Goal: Task Accomplishment & Management: Use online tool/utility

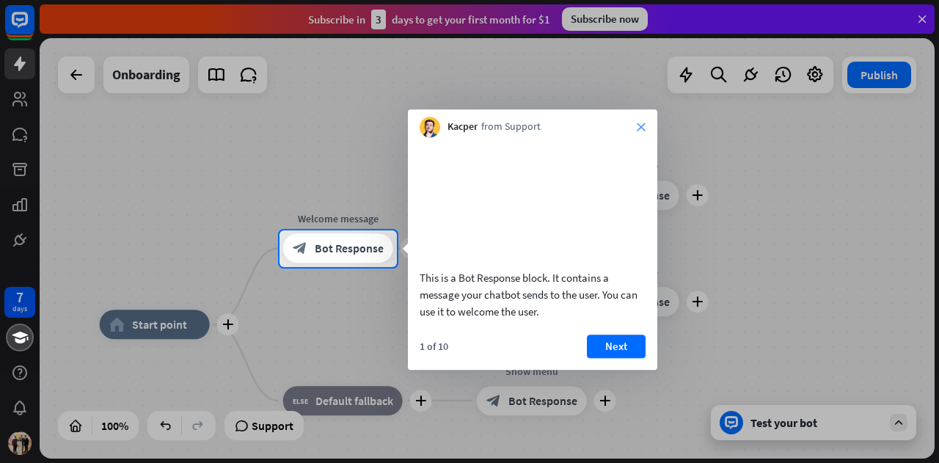
click at [638, 125] on icon "close" at bounding box center [641, 126] width 9 height 9
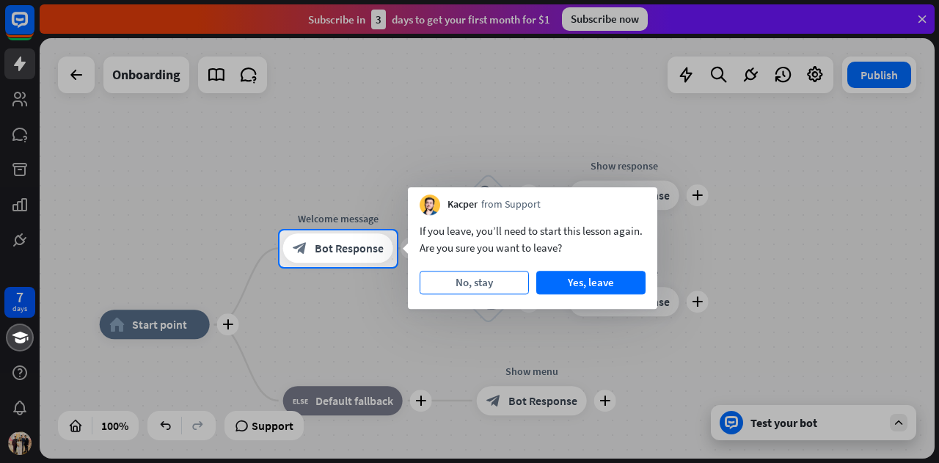
click at [505, 275] on button "No, stay" at bounding box center [474, 282] width 109 height 23
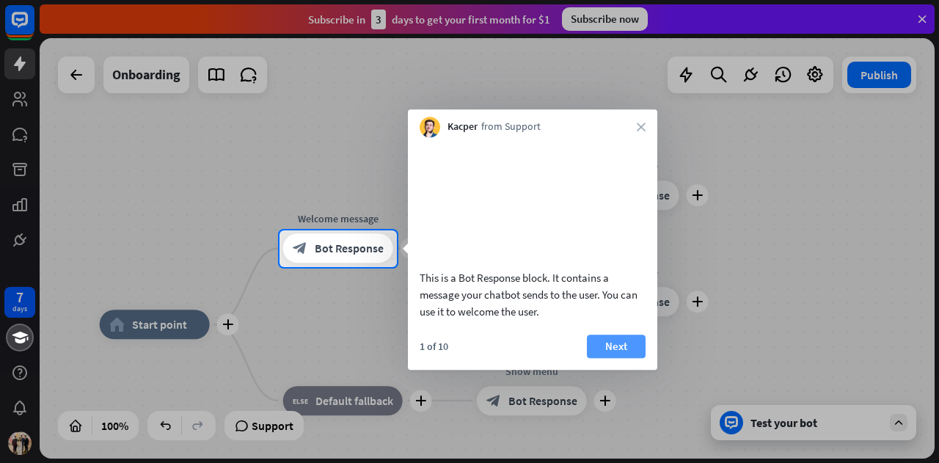
click at [614, 358] on button "Next" at bounding box center [616, 345] width 59 height 23
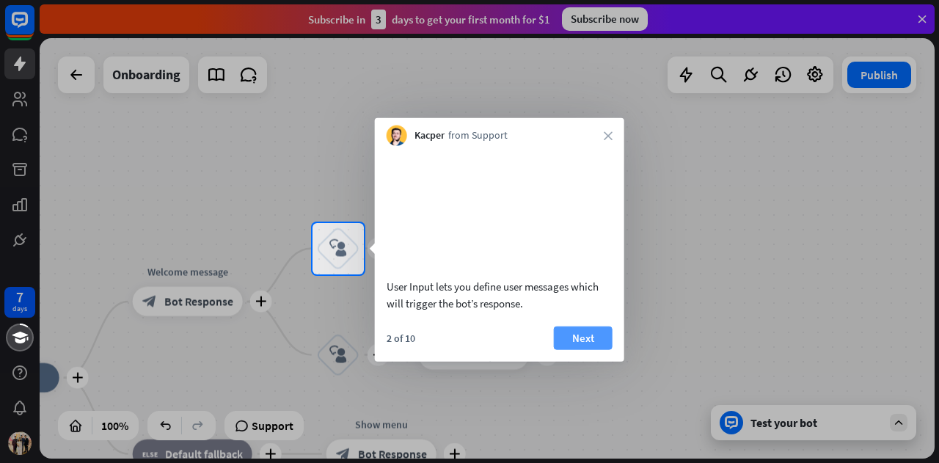
click at [585, 349] on button "Next" at bounding box center [583, 337] width 59 height 23
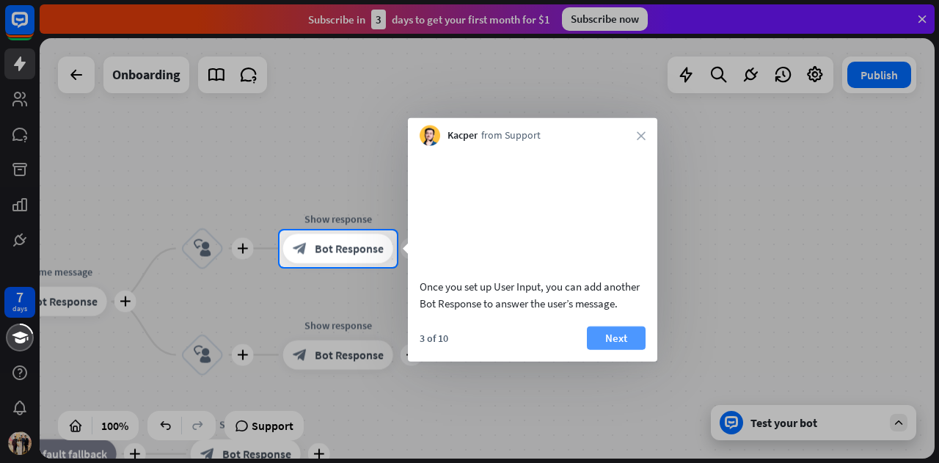
click at [605, 349] on button "Next" at bounding box center [616, 337] width 59 height 23
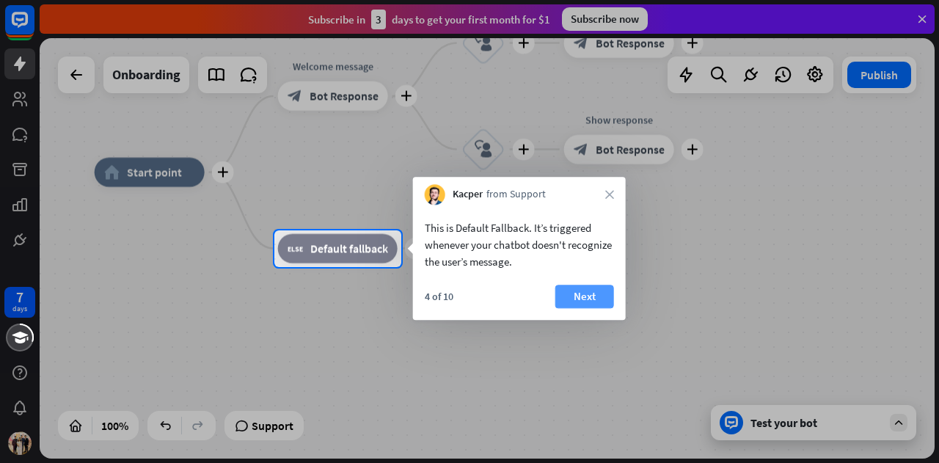
click at [593, 296] on button "Next" at bounding box center [584, 296] width 59 height 23
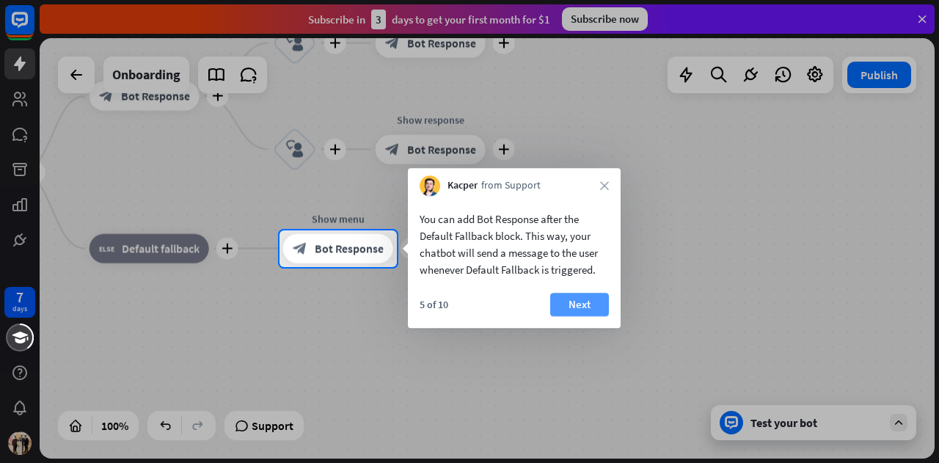
click at [588, 307] on button "Next" at bounding box center [579, 304] width 59 height 23
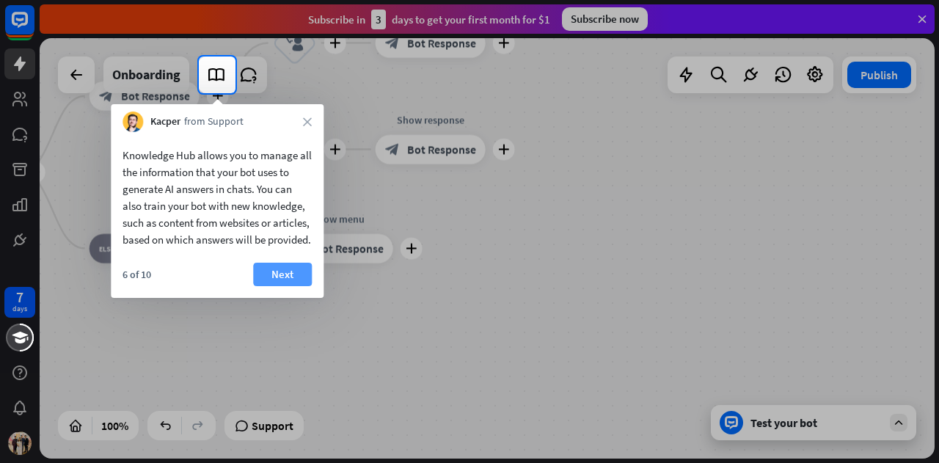
click at [297, 286] on button "Next" at bounding box center [282, 274] width 59 height 23
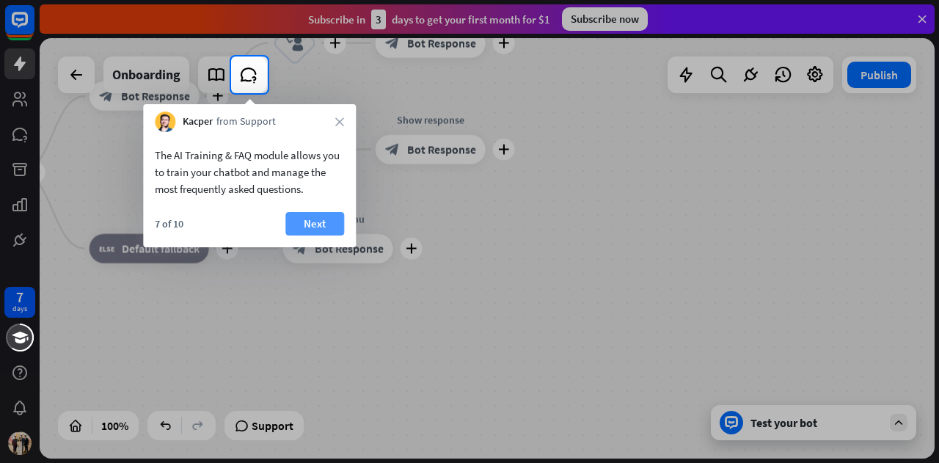
click at [326, 222] on button "Next" at bounding box center [314, 223] width 59 height 23
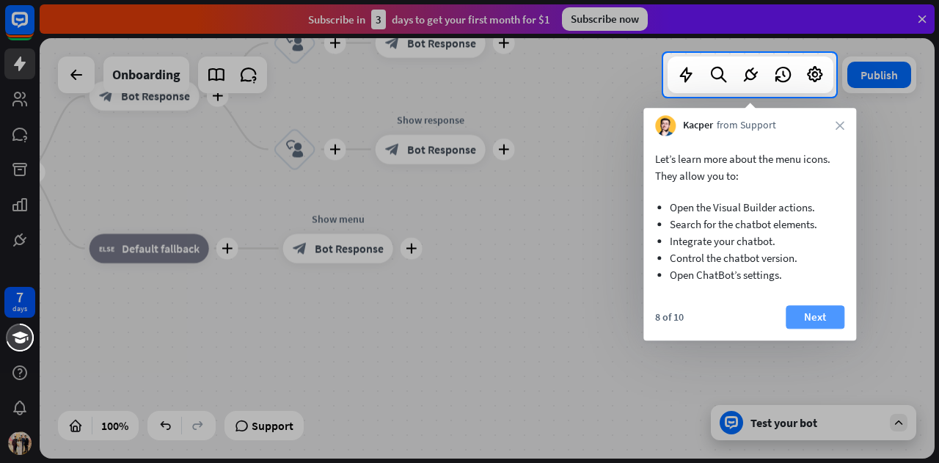
click at [812, 311] on button "Next" at bounding box center [815, 316] width 59 height 23
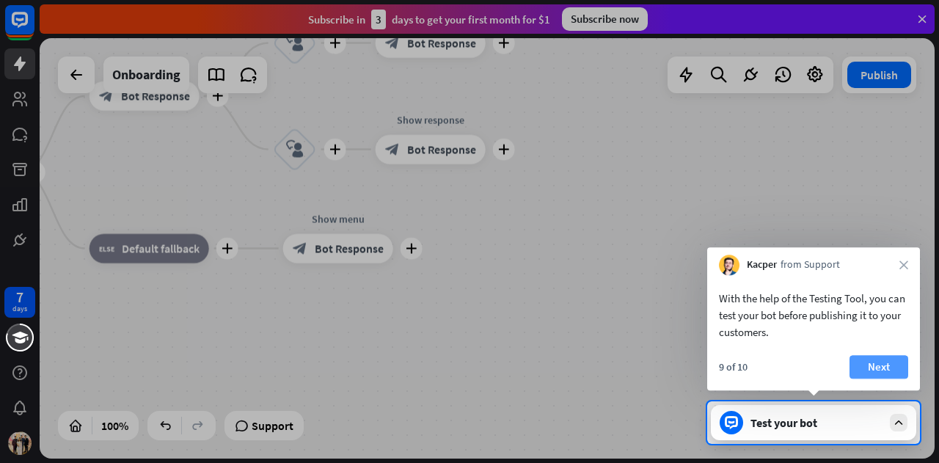
click at [886, 366] on button "Next" at bounding box center [878, 366] width 59 height 23
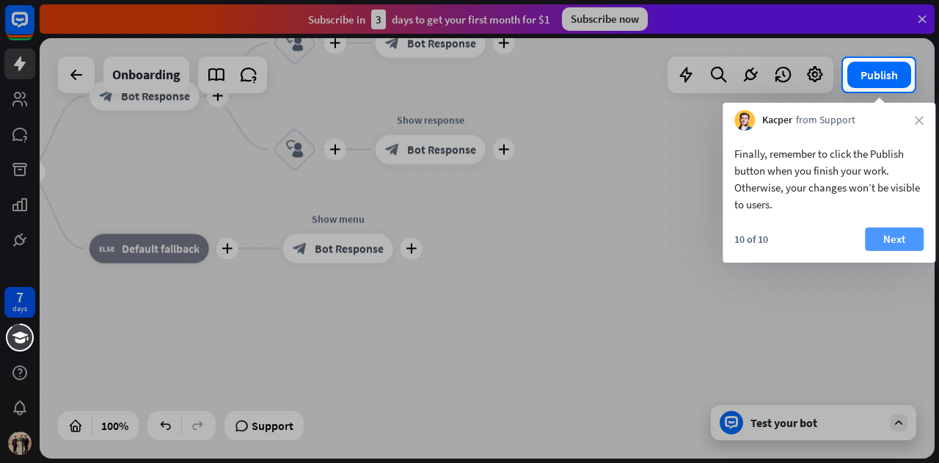
click at [893, 233] on button "Next" at bounding box center [894, 238] width 59 height 23
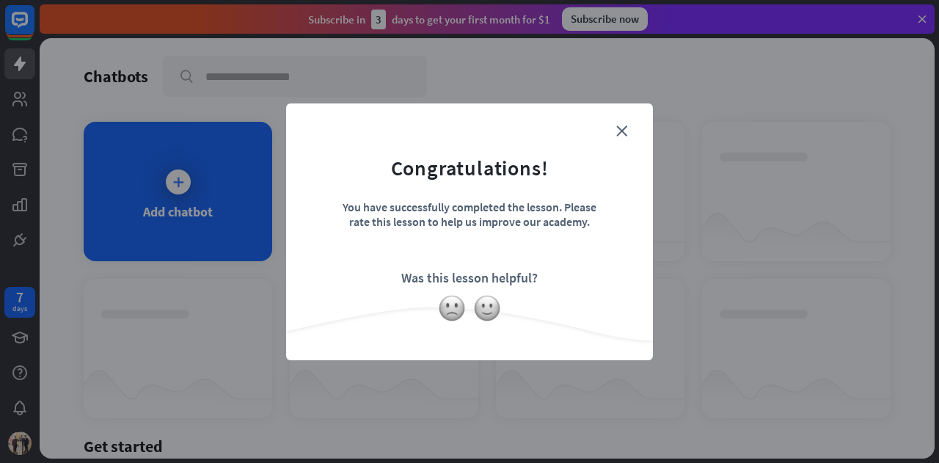
click at [623, 112] on div "close Congratulations! You have successfully completed the lesson. Please rate …" at bounding box center [469, 231] width 367 height 257
click at [618, 124] on form "Congratulations! You have successfully completed the lesson. Please rate this l…" at bounding box center [469, 209] width 330 height 175
click at [619, 133] on icon "close" at bounding box center [621, 130] width 11 height 11
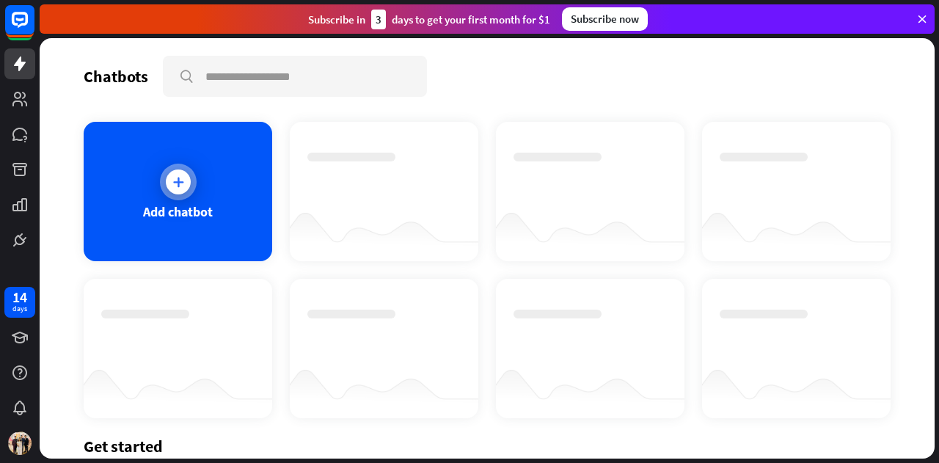
click at [207, 193] on div "Add chatbot" at bounding box center [178, 191] width 188 height 139
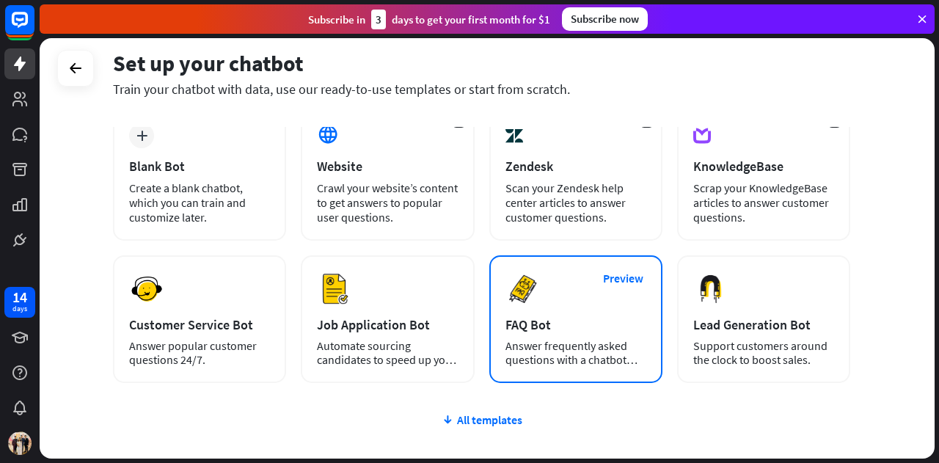
scroll to position [87, 0]
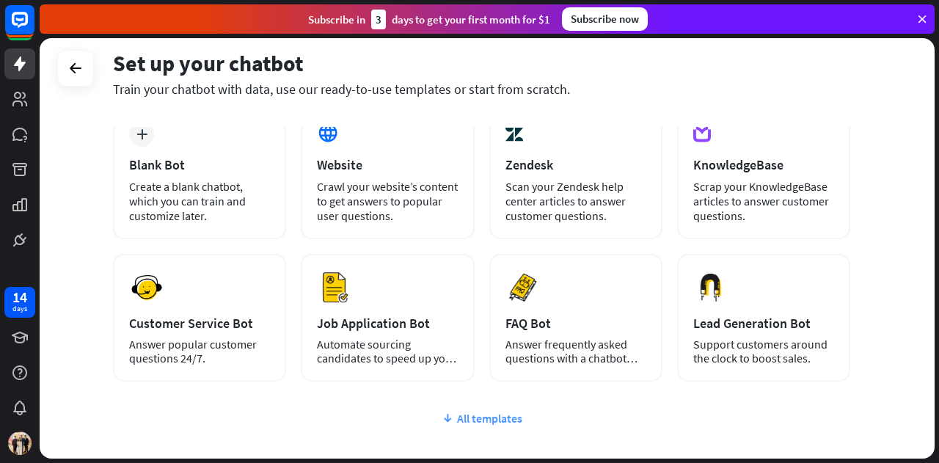
click at [513, 413] on div "All templates" at bounding box center [481, 418] width 737 height 15
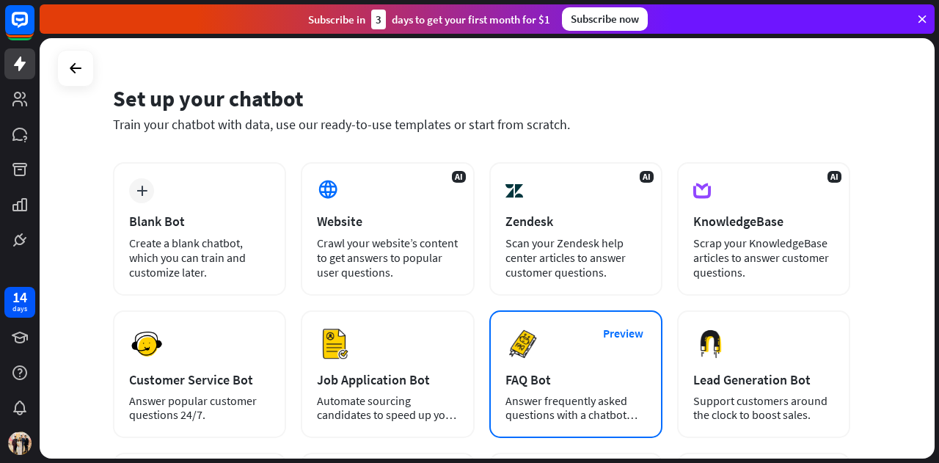
scroll to position [30, 0]
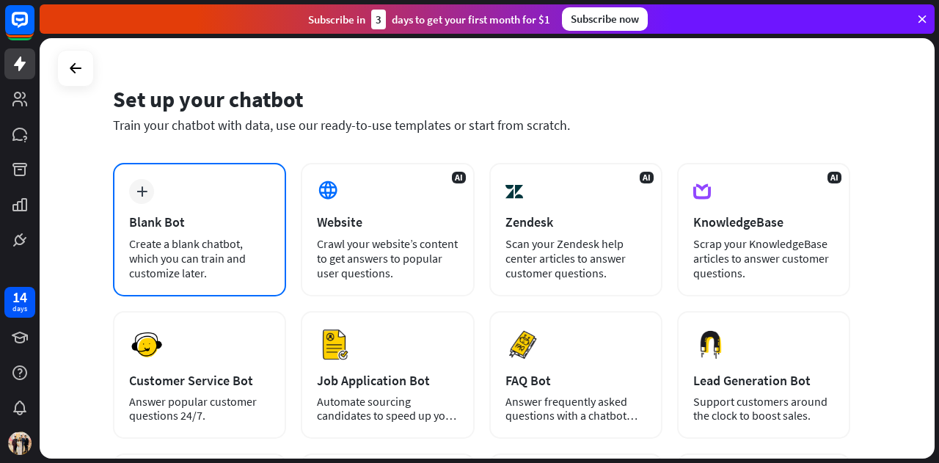
click at [279, 265] on div "plus Blank Bot Create a blank chatbot, which you can train and customize later." at bounding box center [199, 229] width 173 height 133
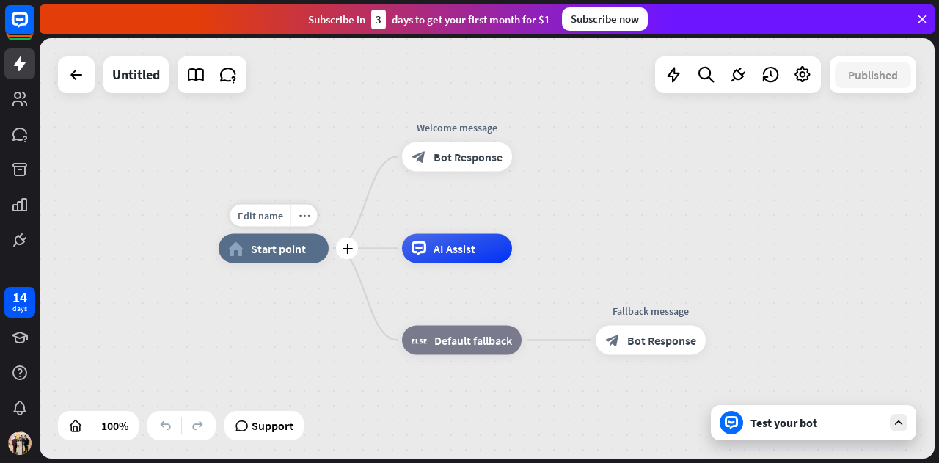
click at [252, 262] on div "home_2 Start point" at bounding box center [274, 248] width 110 height 29
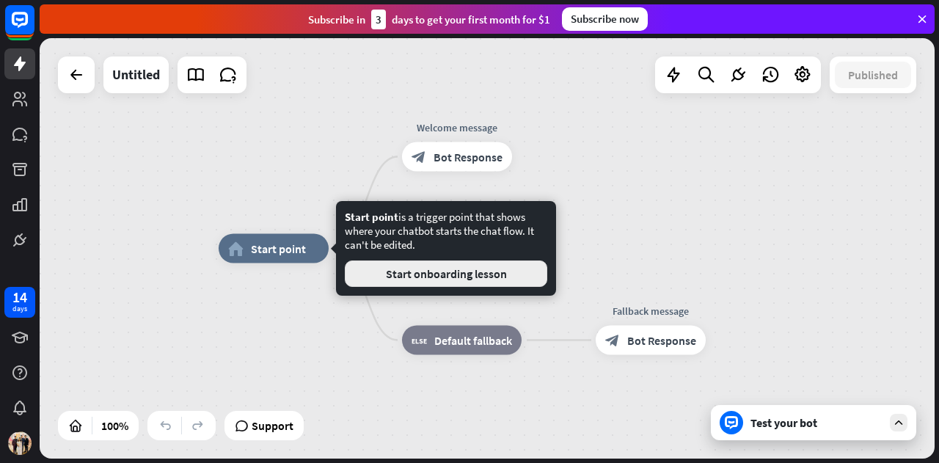
click at [376, 282] on button "Start onboarding lesson" at bounding box center [446, 273] width 202 height 26
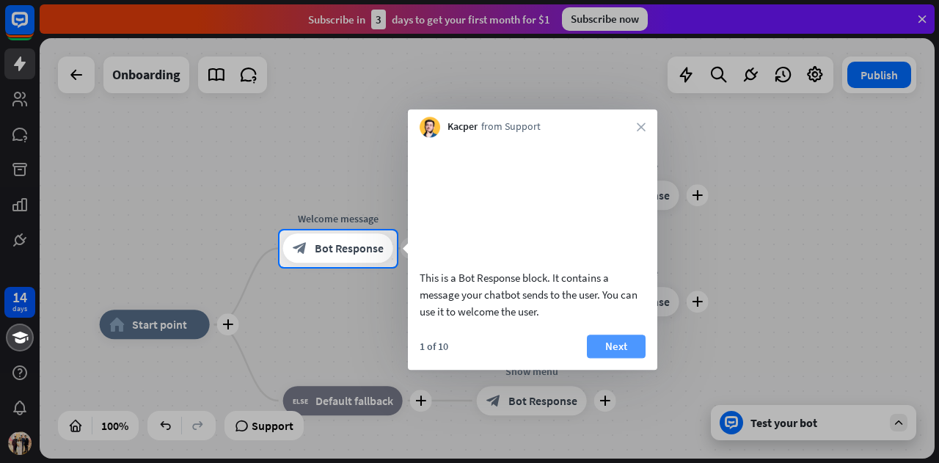
click at [619, 358] on button "Next" at bounding box center [616, 345] width 59 height 23
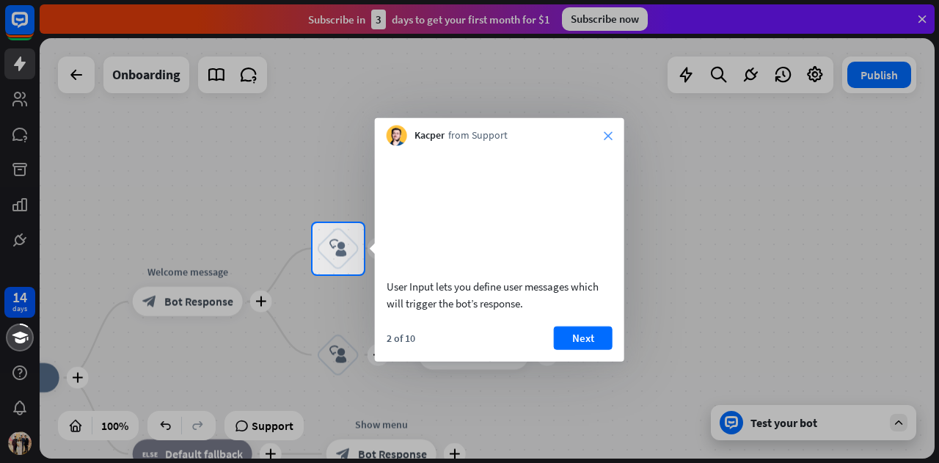
click at [604, 133] on icon "close" at bounding box center [608, 135] width 9 height 9
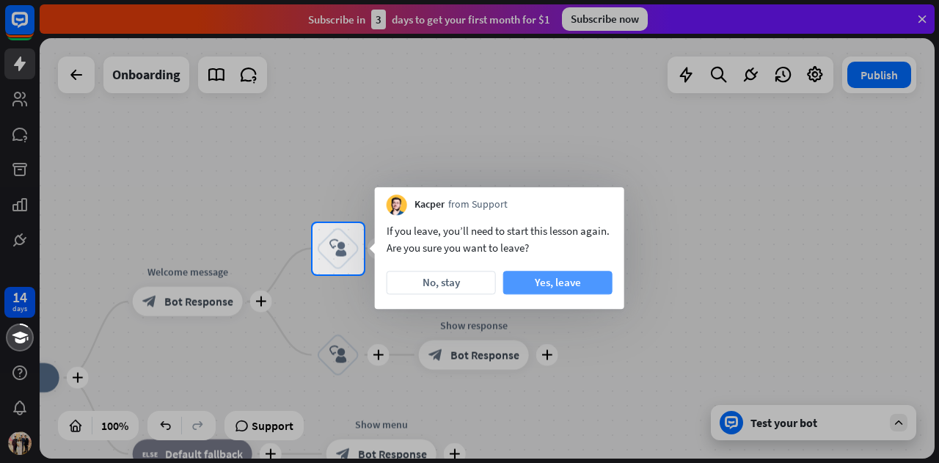
click at [573, 290] on button "Yes, leave" at bounding box center [557, 282] width 109 height 23
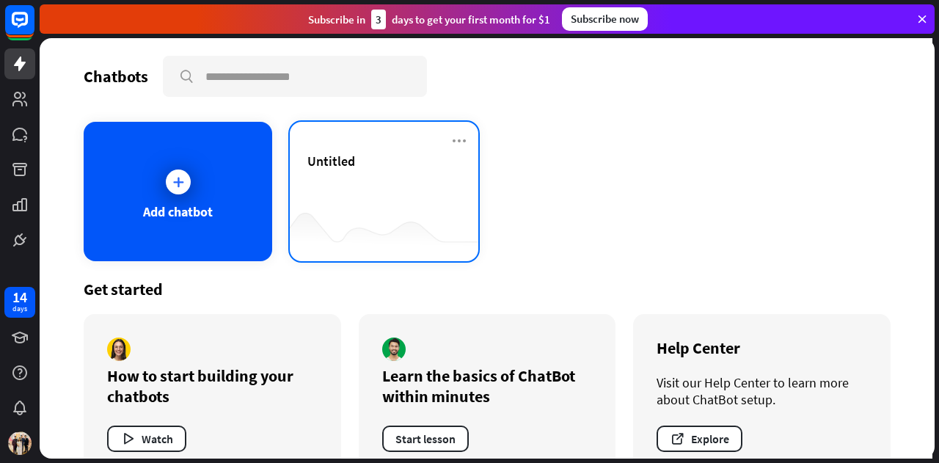
click at [358, 215] on div at bounding box center [384, 232] width 188 height 56
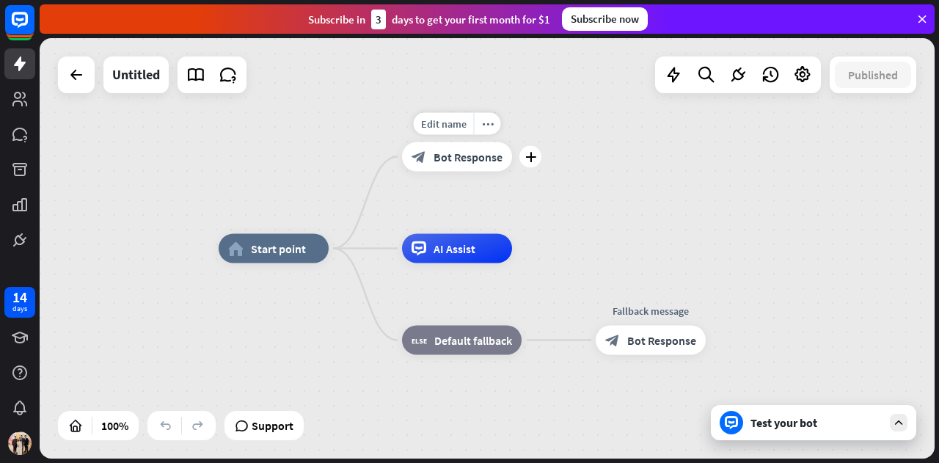
click at [465, 166] on div "block_bot_response Bot Response" at bounding box center [457, 156] width 110 height 29
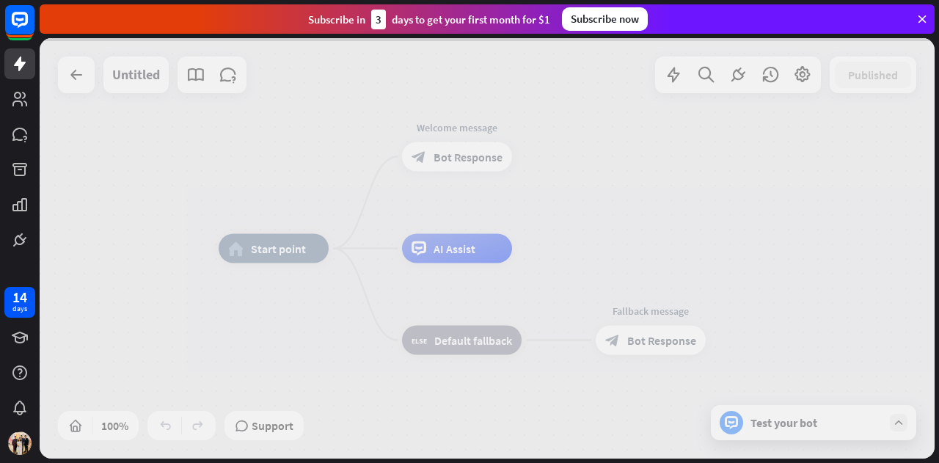
click at [465, 166] on div at bounding box center [487, 248] width 895 height 420
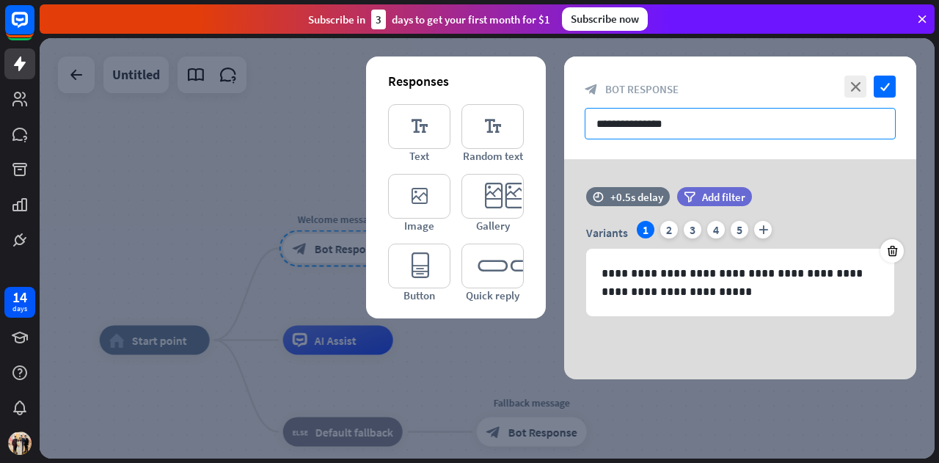
click at [720, 127] on input "**********" at bounding box center [740, 124] width 311 height 32
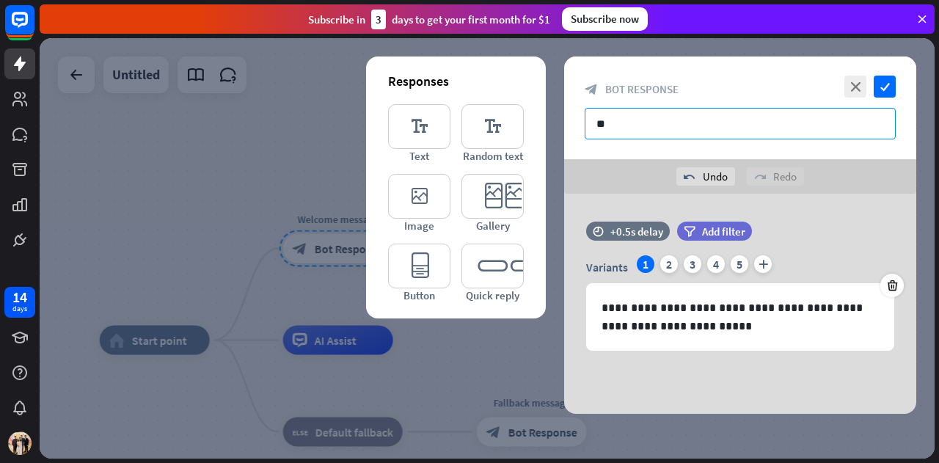
type input "*"
paste input "**********"
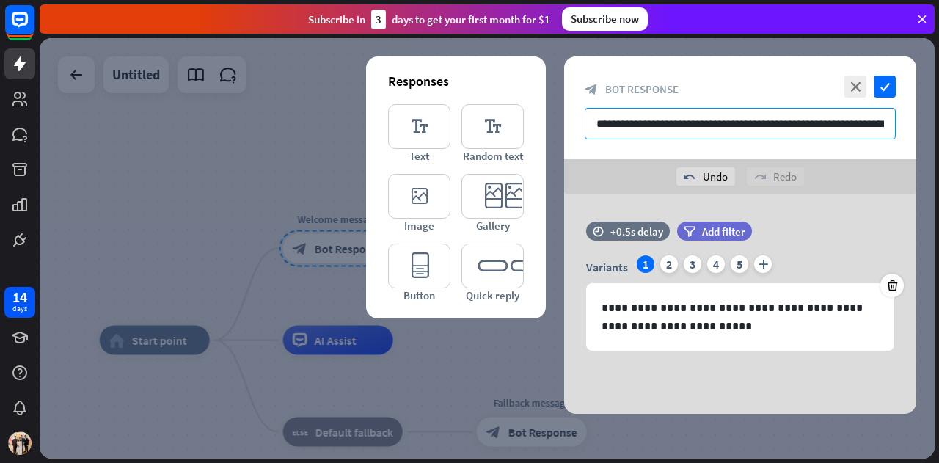
scroll to position [0, 26]
click at [758, 127] on input "**********" at bounding box center [740, 124] width 311 height 32
type input "**********"
click at [417, 201] on icon "editor_image" at bounding box center [419, 196] width 62 height 45
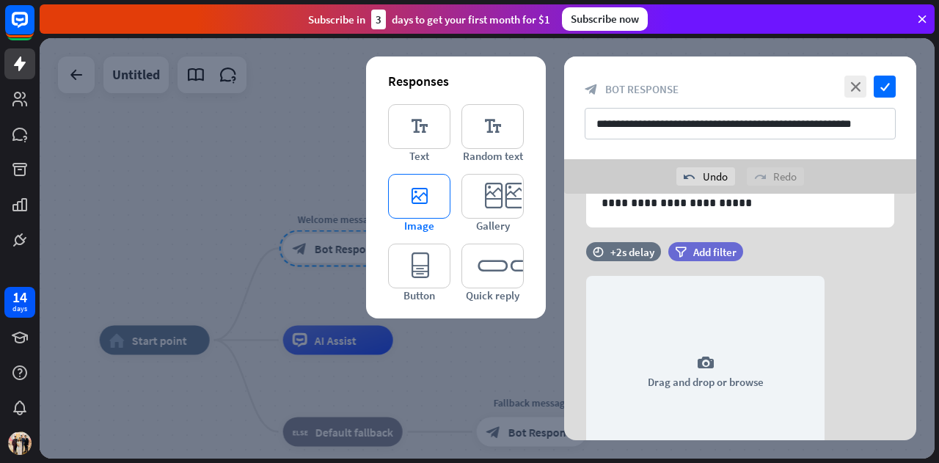
scroll to position [171, 0]
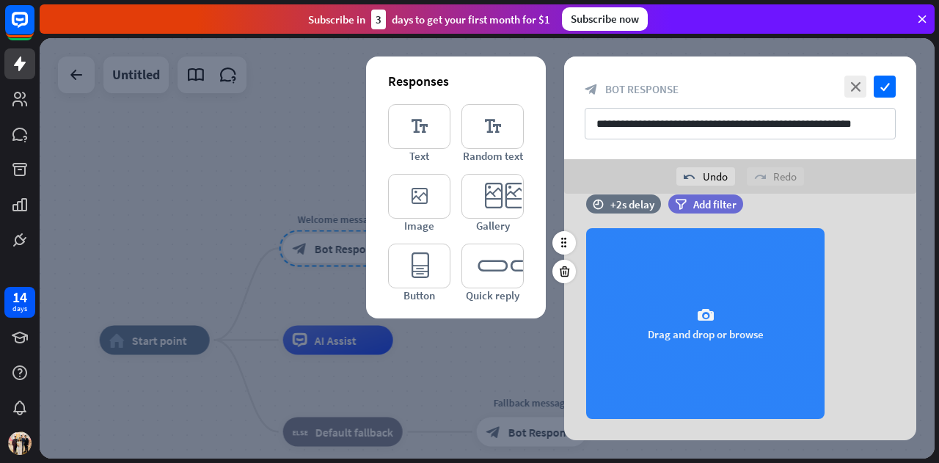
click at [712, 304] on div "camera Drag and drop or browse" at bounding box center [705, 323] width 238 height 191
click at [718, 306] on div "camera Drag and drop or browse" at bounding box center [705, 323] width 238 height 191
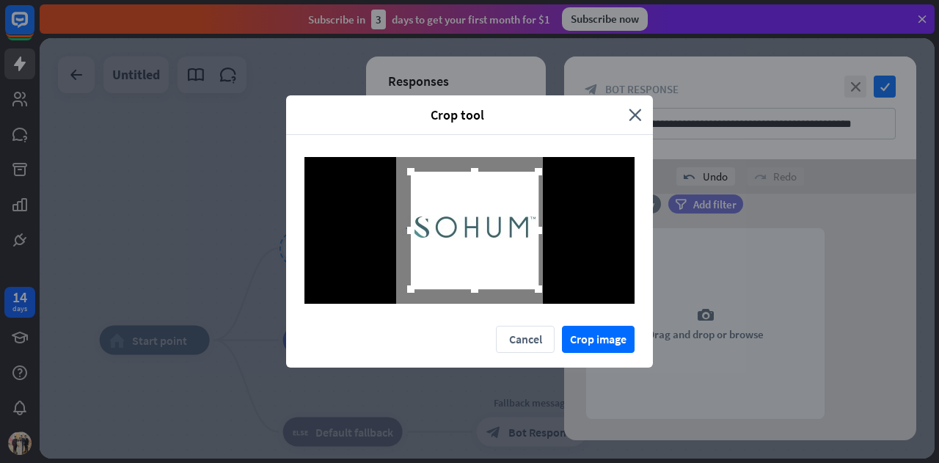
drag, startPoint x: 530, startPoint y: 231, endPoint x: 540, endPoint y: 230, distance: 10.3
click at [540, 230] on div at bounding box center [538, 230] width 7 height 7
click at [614, 341] on button "Crop image" at bounding box center [598, 339] width 73 height 27
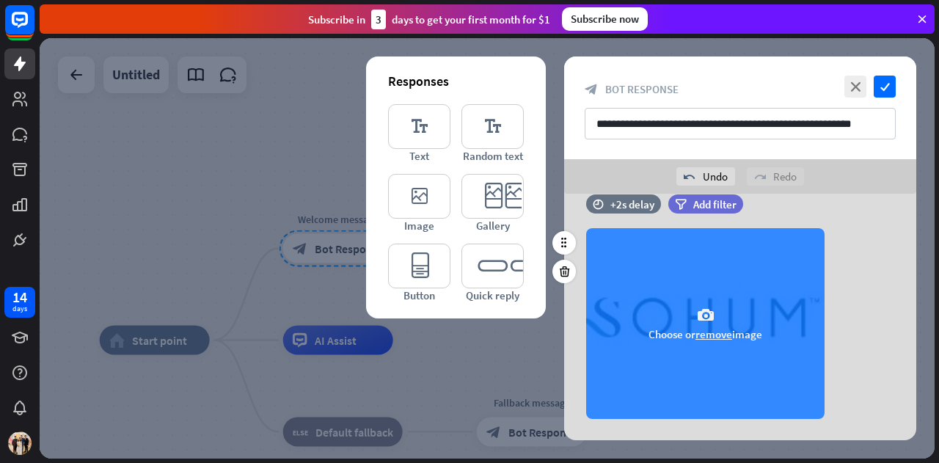
click at [704, 332] on button "remove" at bounding box center [713, 334] width 37 height 14
click at [704, 332] on div "camera Drag and drop or browse" at bounding box center [705, 323] width 238 height 191
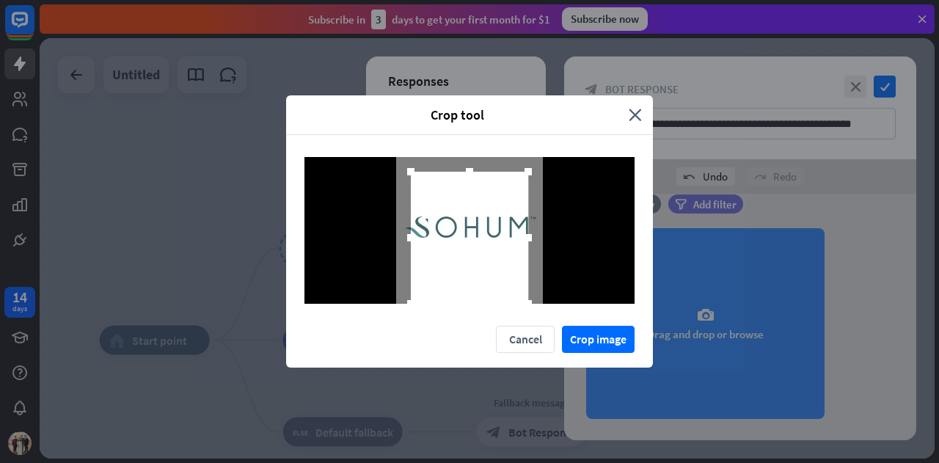
drag, startPoint x: 468, startPoint y: 293, endPoint x: 471, endPoint y: 345, distance: 52.9
click at [471, 345] on div "Crop tool close Cancel Crop image" at bounding box center [469, 231] width 367 height 272
drag, startPoint x: 471, startPoint y: 177, endPoint x: 468, endPoint y: 139, distance: 38.3
click at [468, 139] on div at bounding box center [469, 230] width 367 height 191
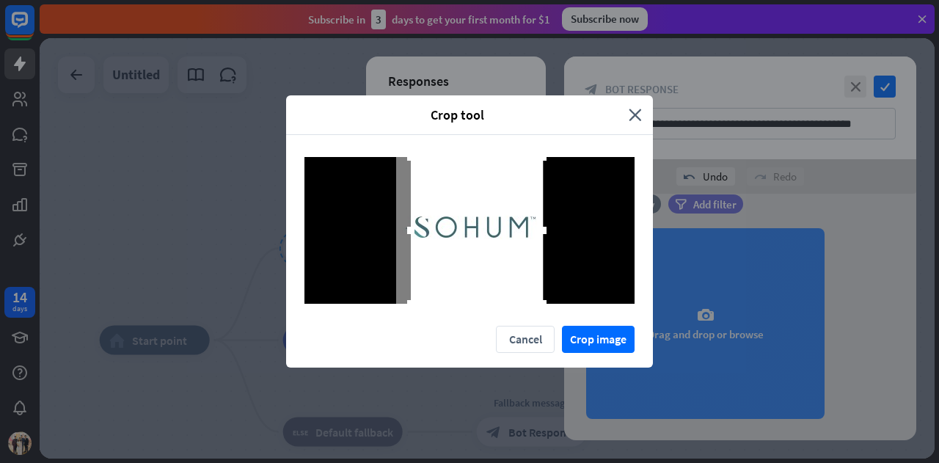
drag, startPoint x: 524, startPoint y: 234, endPoint x: 552, endPoint y: 240, distance: 29.2
click at [552, 240] on div at bounding box center [543, 230] width 22 height 22
drag, startPoint x: 414, startPoint y: 232, endPoint x: 365, endPoint y: 241, distance: 49.9
click at [365, 241] on div at bounding box center [469, 230] width 330 height 147
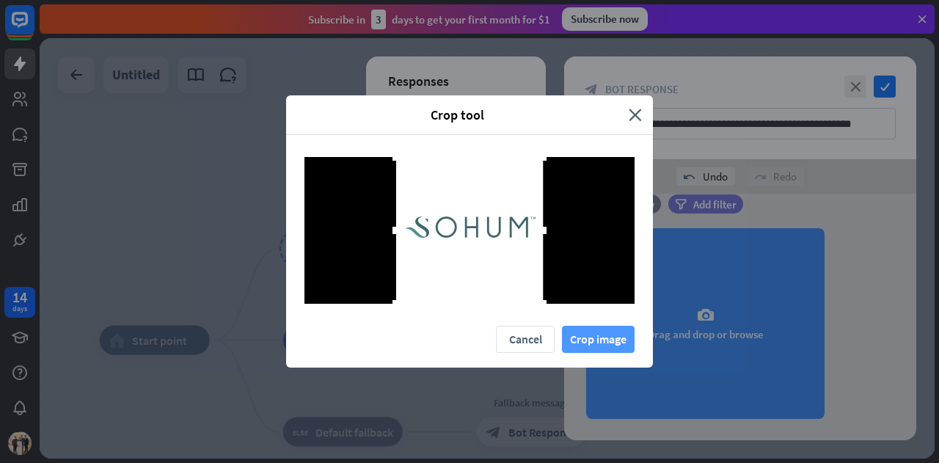
click at [576, 338] on button "Crop image" at bounding box center [598, 339] width 73 height 27
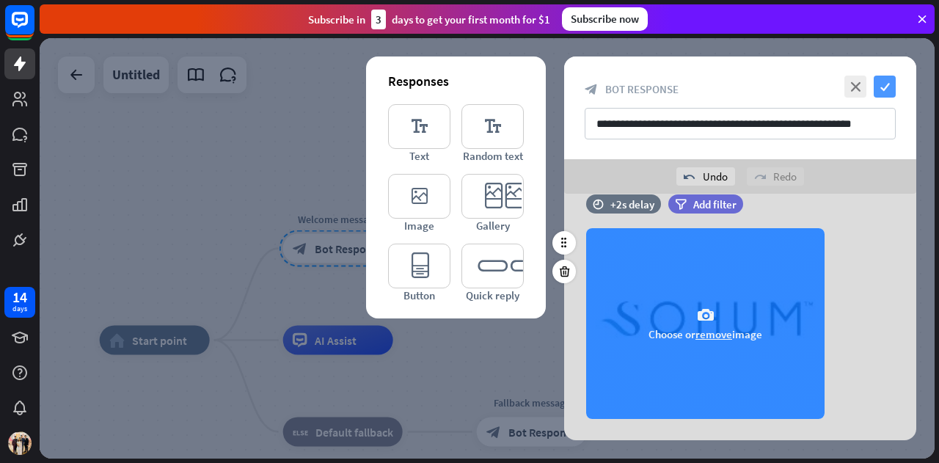
click at [890, 84] on icon "check" at bounding box center [885, 87] width 22 height 22
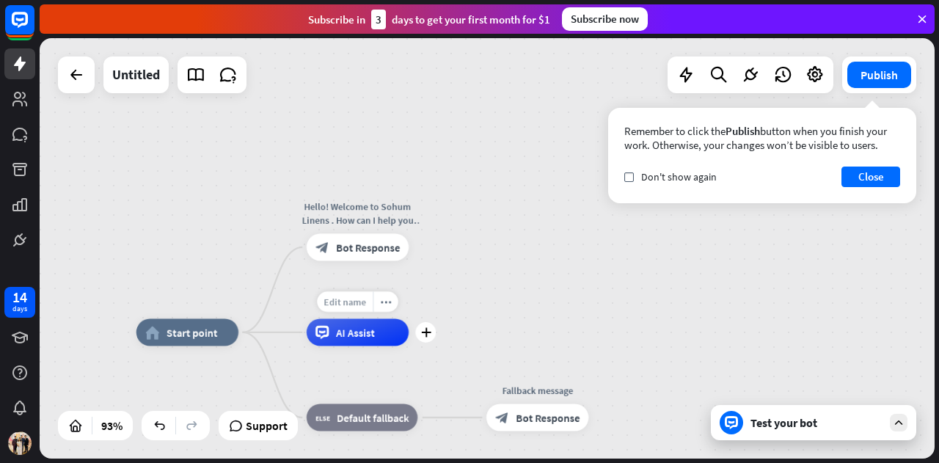
click at [356, 306] on span "Edit name" at bounding box center [345, 302] width 43 height 12
type input "*********"
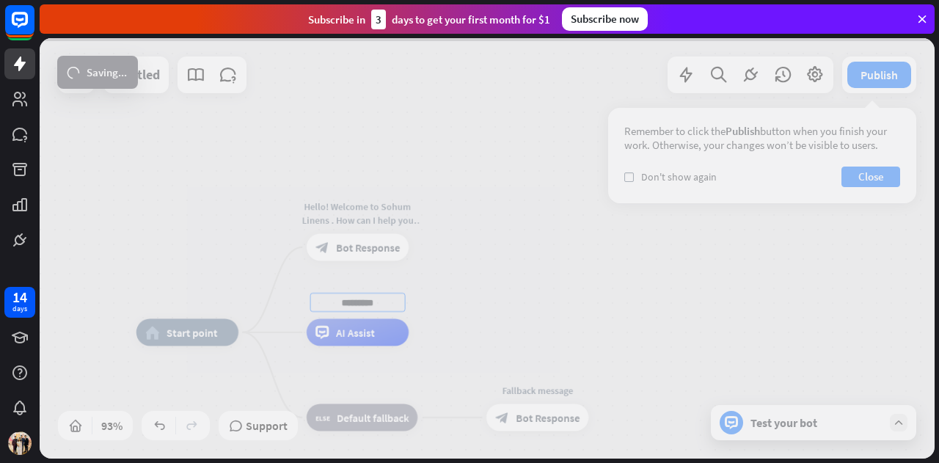
click at [478, 288] on div "home_2 Start point Hello! Welcome to Sohum Linens . How can I help you [DATE]? …" at bounding box center [487, 248] width 895 height 420
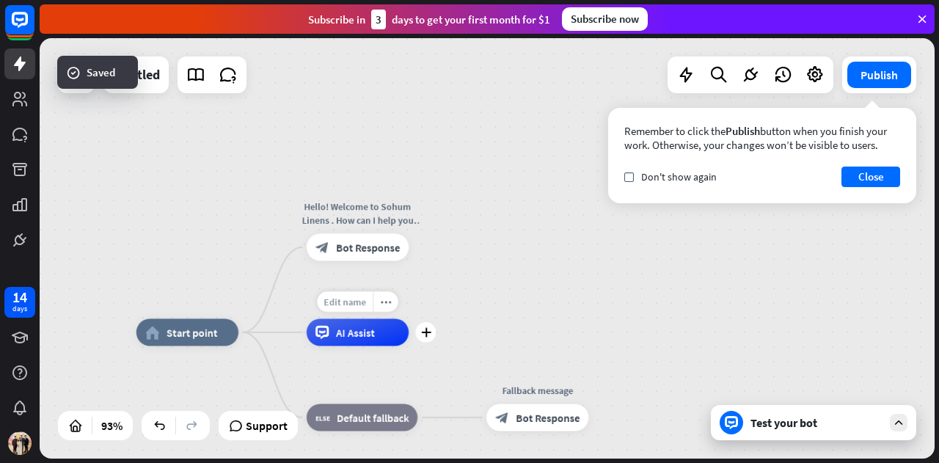
click at [341, 299] on span "Edit name" at bounding box center [345, 302] width 43 height 12
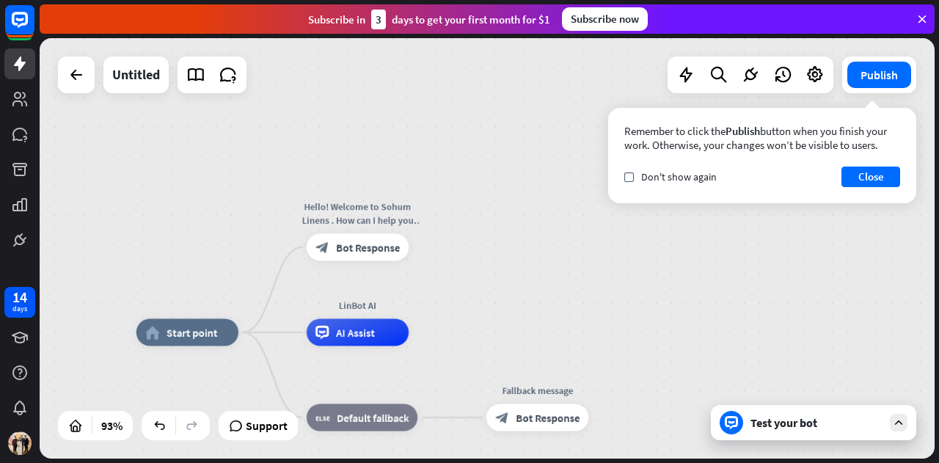
click at [468, 296] on div "home_2 Start point Hello! Welcome to Sohum Linens . How can I help you [DATE]? …" at bounding box center [487, 248] width 895 height 420
click at [340, 223] on div "Edit name" at bounding box center [345, 216] width 56 height 21
type input "**********"
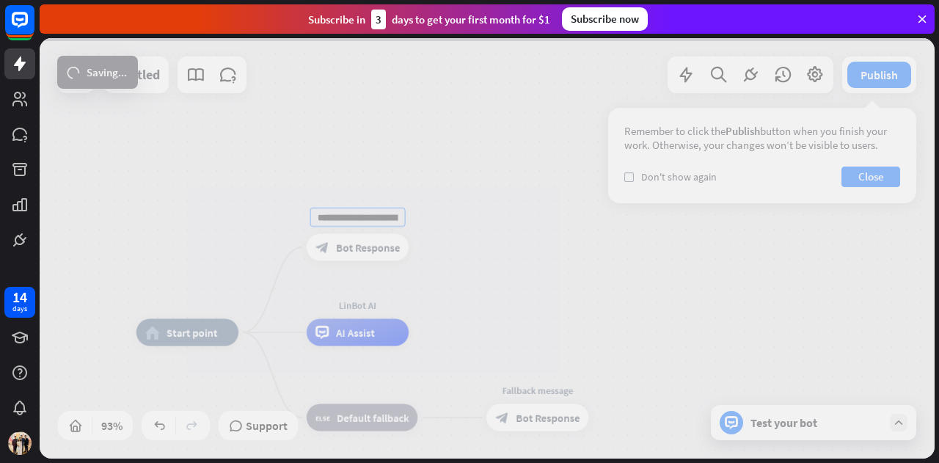
click at [467, 208] on div "**********" at bounding box center [487, 248] width 895 height 420
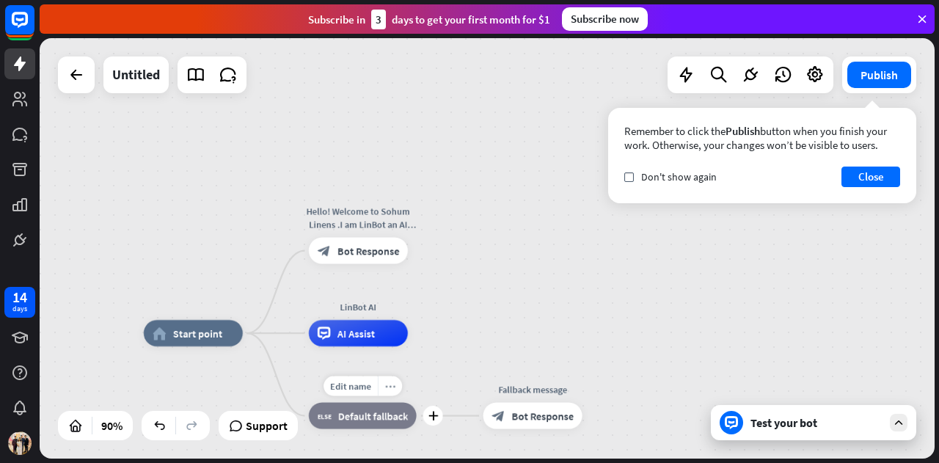
click at [388, 391] on icon "more_horiz" at bounding box center [389, 386] width 10 height 10
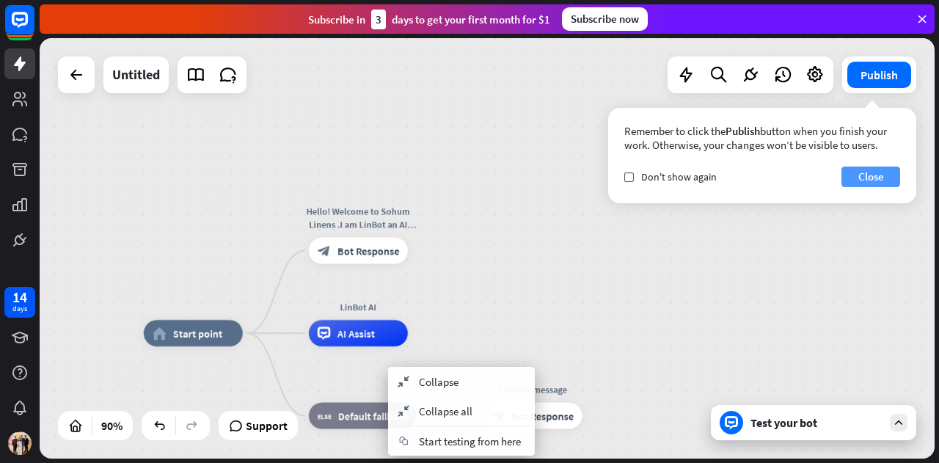
click at [876, 186] on button "Close" at bounding box center [870, 176] width 59 height 21
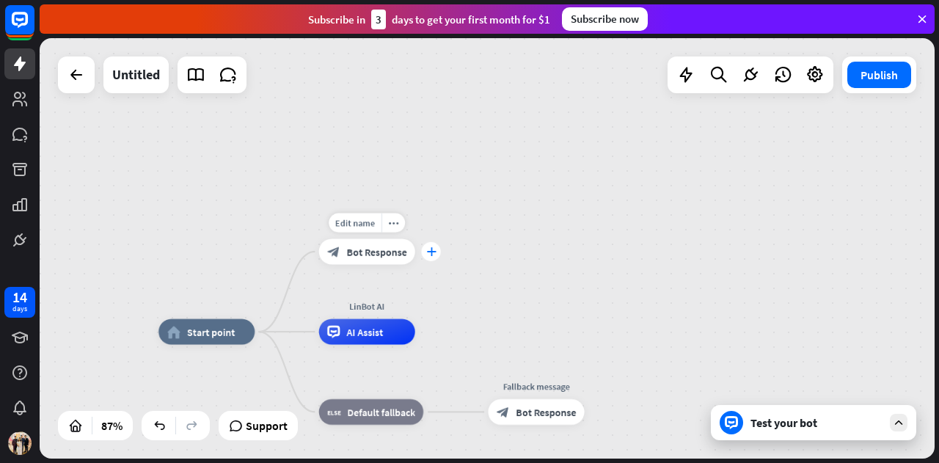
click at [434, 258] on div "plus" at bounding box center [431, 251] width 19 height 19
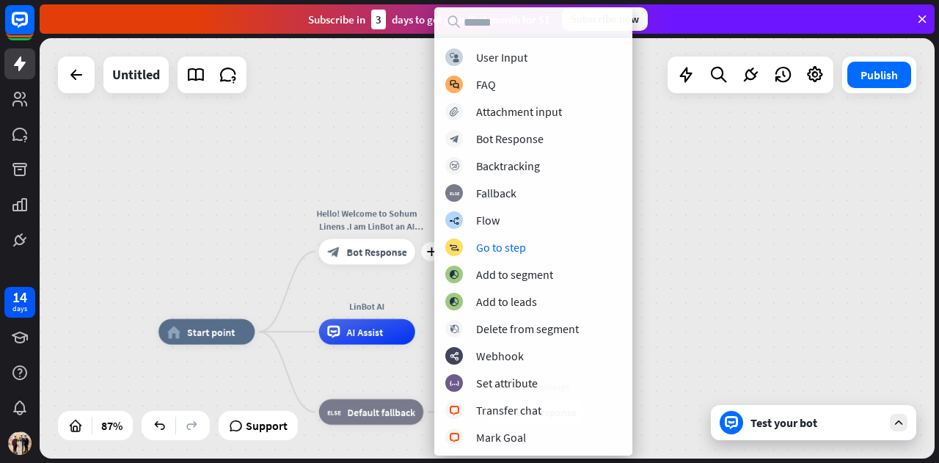
click at [739, 235] on div "home_2 Start point plus Hello! Welcome to Sohum Linens .I am LinBot an AI assis…" at bounding box center [487, 248] width 895 height 420
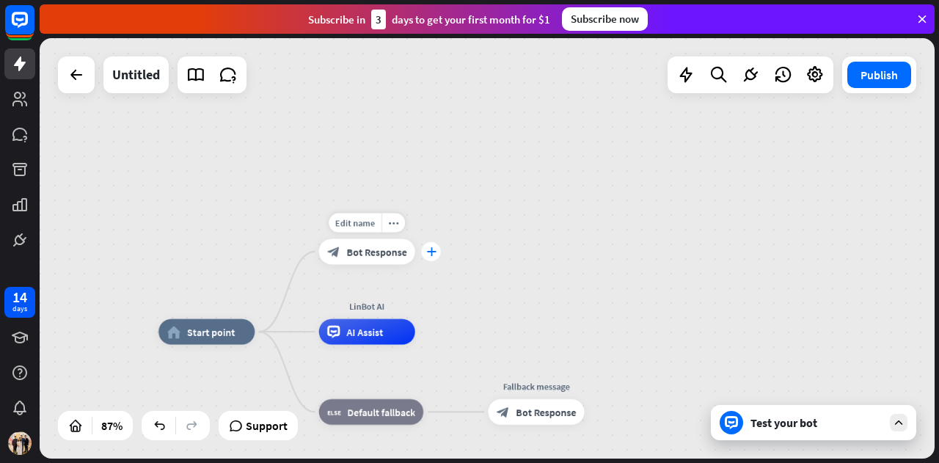
click at [433, 255] on icon "plus" at bounding box center [431, 251] width 10 height 9
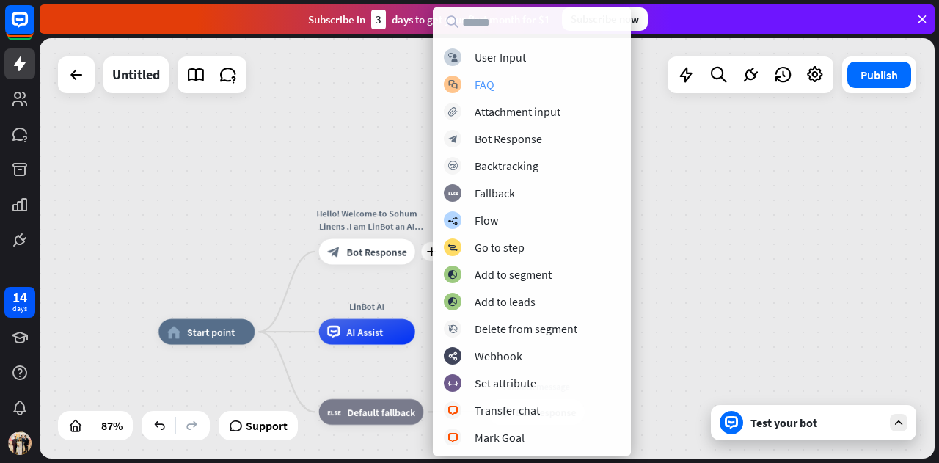
click at [534, 77] on div "block_faq FAQ" at bounding box center [532, 85] width 176 height 18
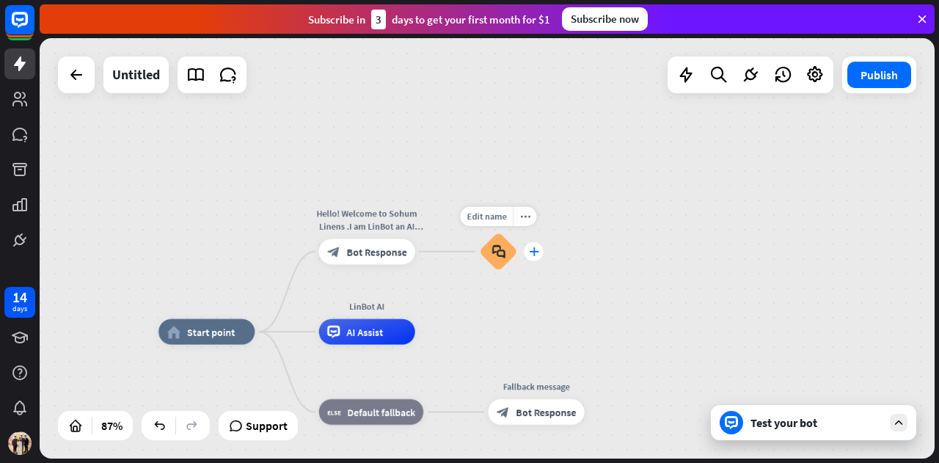
click at [534, 253] on icon "plus" at bounding box center [534, 251] width 10 height 9
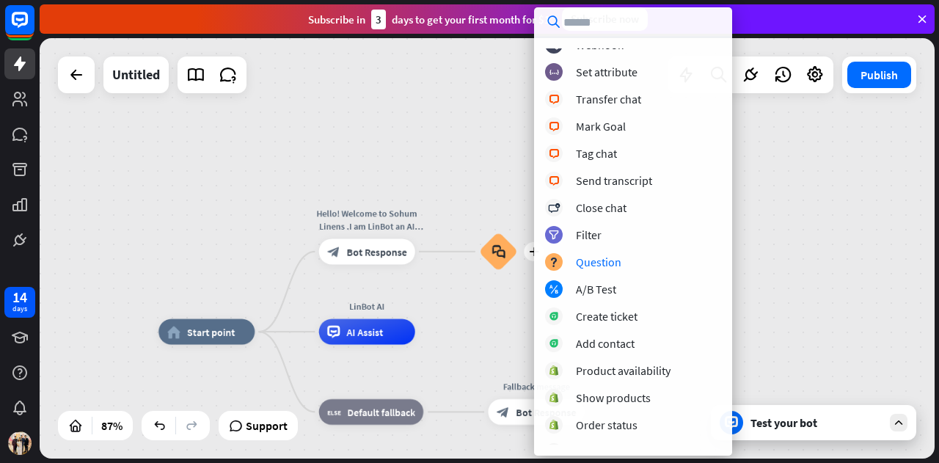
scroll to position [326, 0]
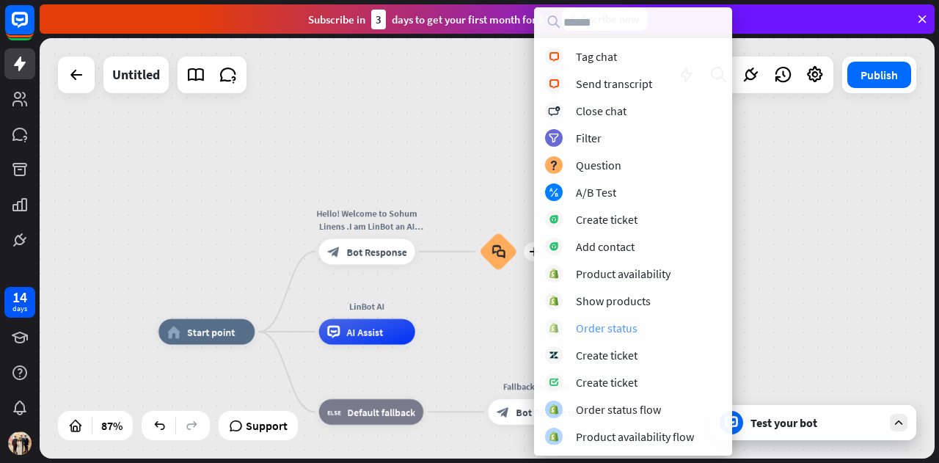
click at [623, 329] on div "Order status" at bounding box center [607, 328] width 62 height 15
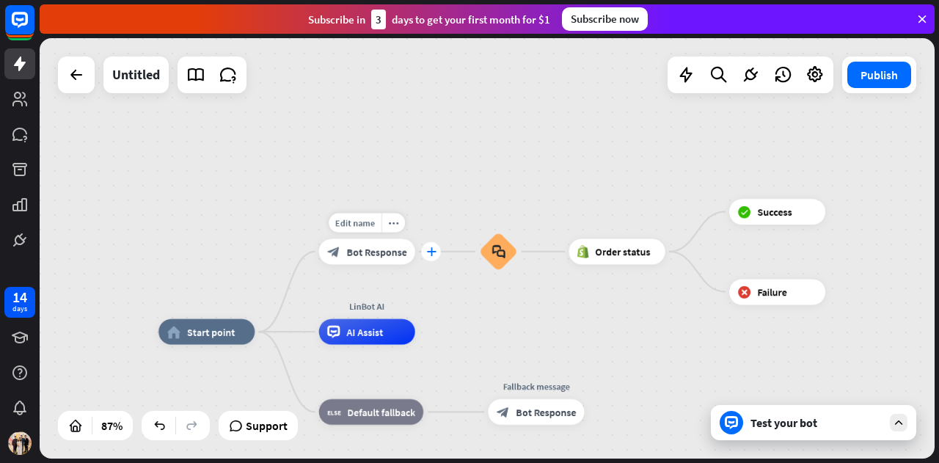
click at [425, 249] on div "plus" at bounding box center [431, 251] width 19 height 19
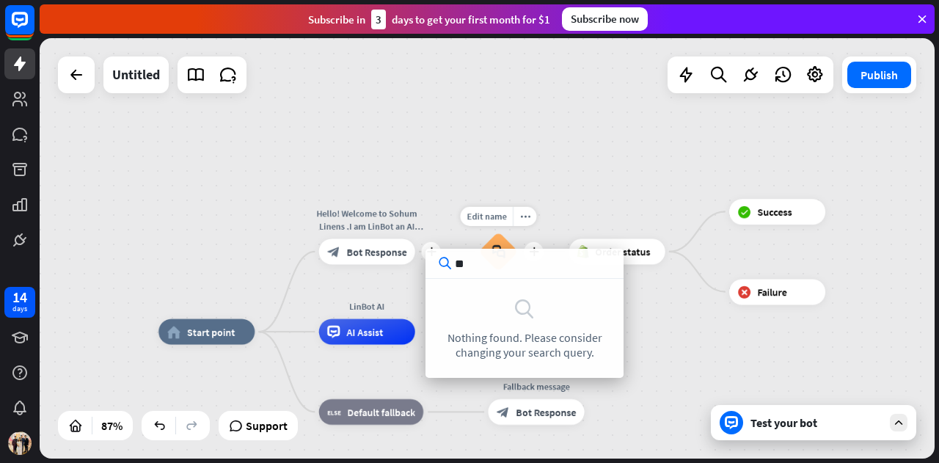
type input "*"
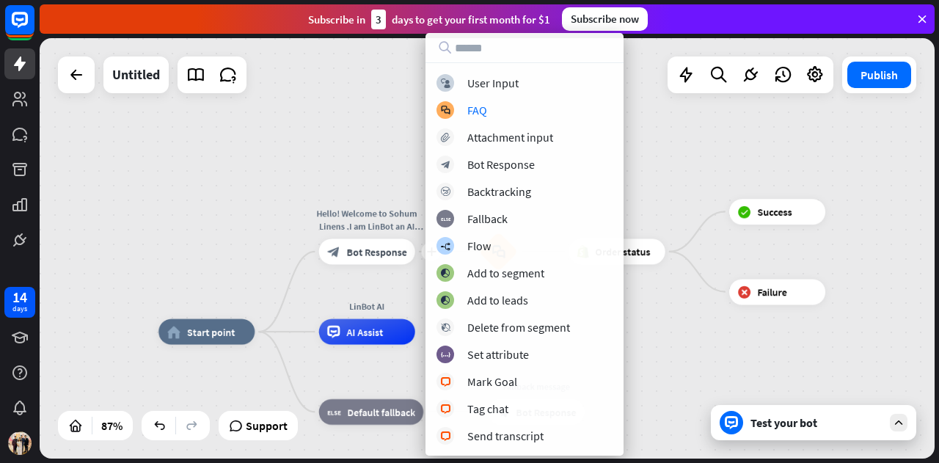
click at [651, 112] on div "home_2 Start point plus Hello! Welcome to Sohum Linens .I am LinBot an AI assis…" at bounding box center [487, 248] width 895 height 420
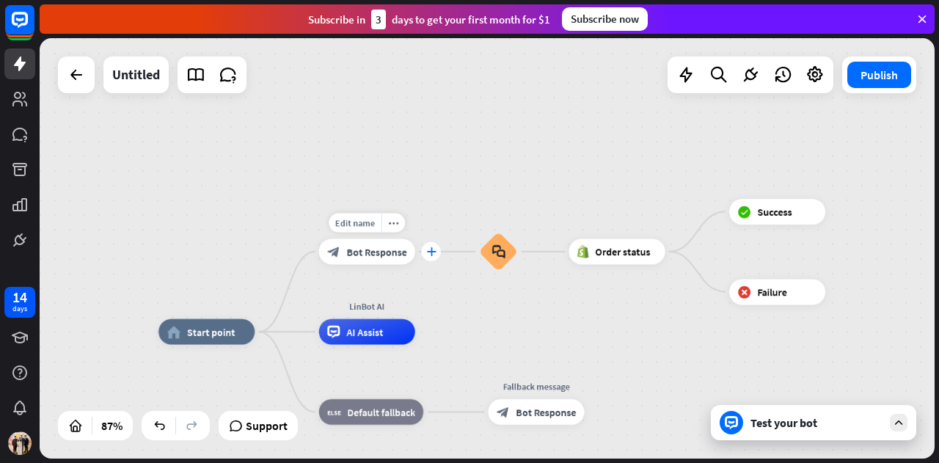
click at [436, 256] on div "plus" at bounding box center [431, 251] width 19 height 19
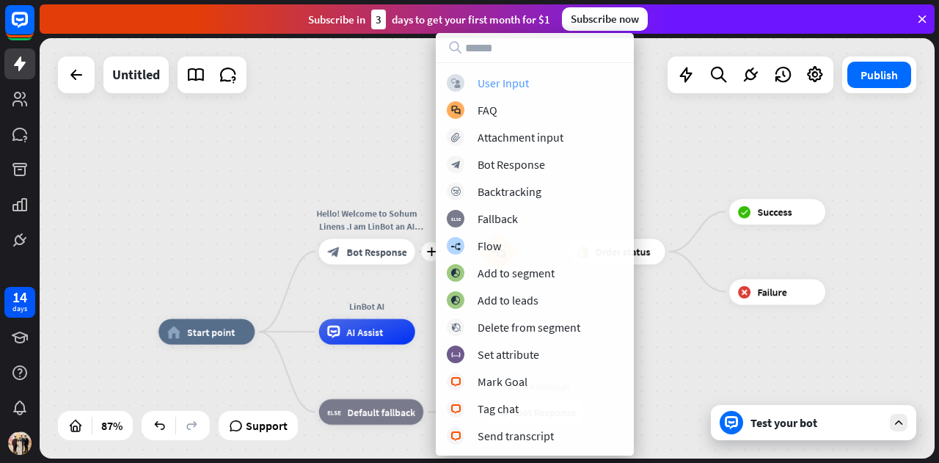
click at [487, 78] on div "User Input" at bounding box center [502, 83] width 51 height 15
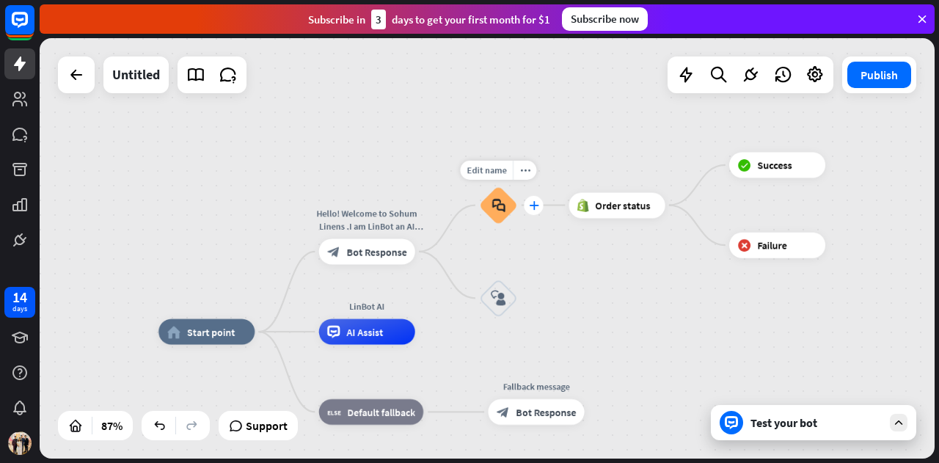
click at [540, 206] on div "plus" at bounding box center [533, 204] width 19 height 19
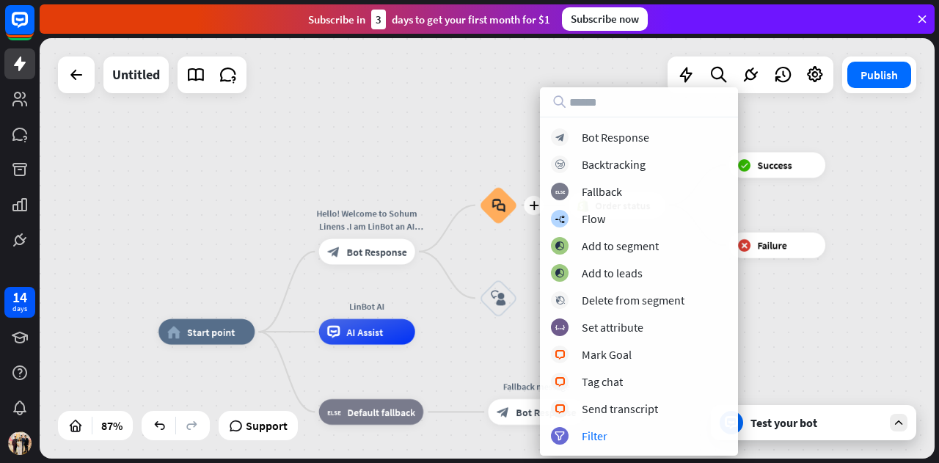
click at [902, 290] on div "home_2 Start point Hello! Welcome to Sohum Linens .I am LinBot an AI assistant …" at bounding box center [487, 248] width 895 height 420
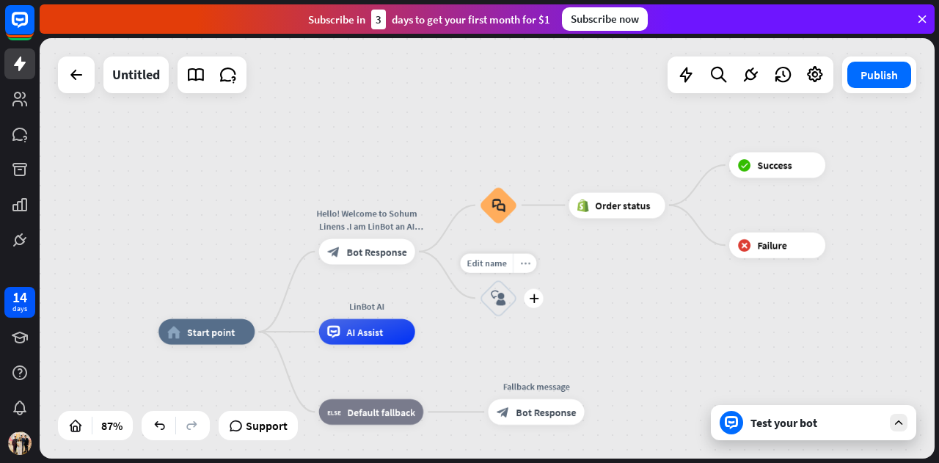
click at [524, 266] on icon "more_horiz" at bounding box center [525, 263] width 10 height 10
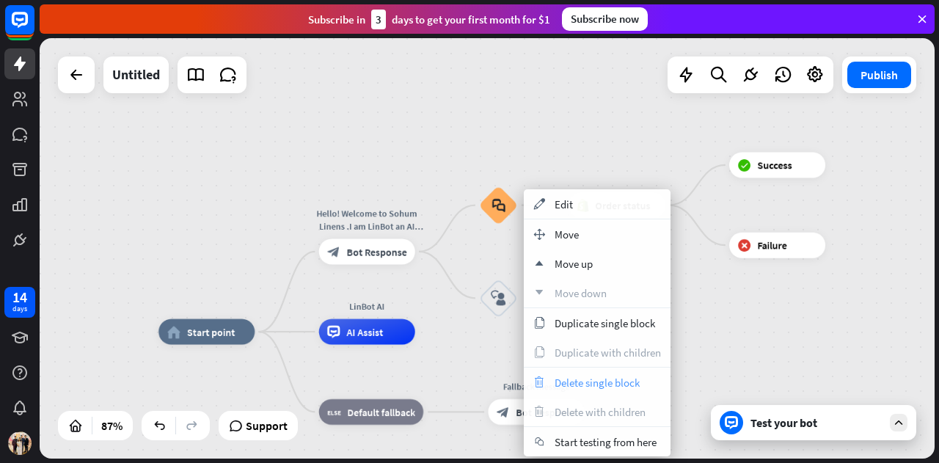
click at [608, 378] on span "Delete single block" at bounding box center [596, 383] width 85 height 14
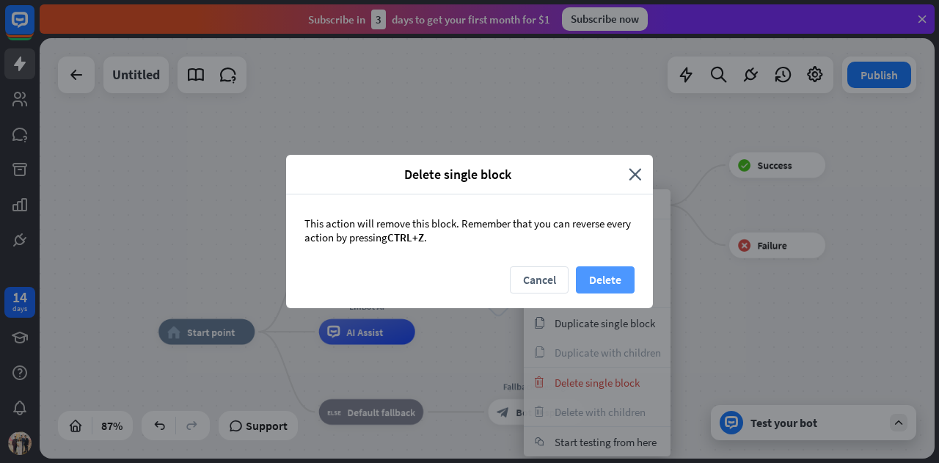
click at [604, 278] on button "Delete" at bounding box center [605, 279] width 59 height 27
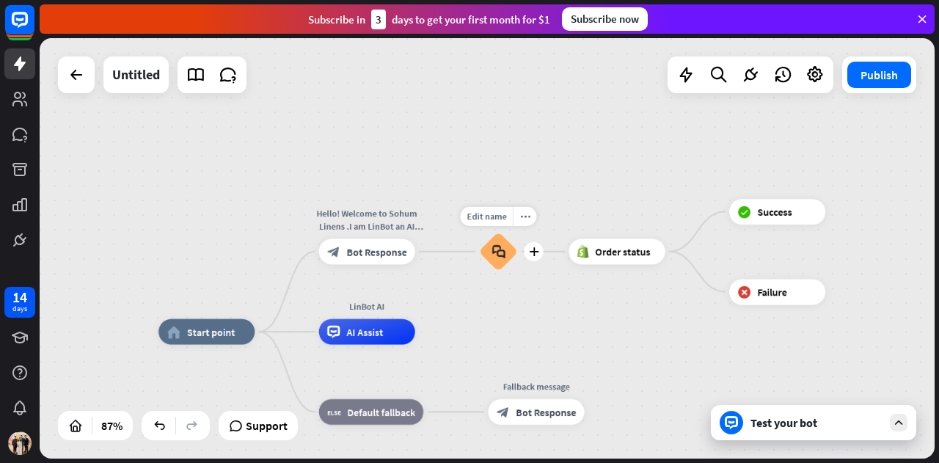
click at [499, 249] on icon "block_faq" at bounding box center [497, 251] width 13 height 14
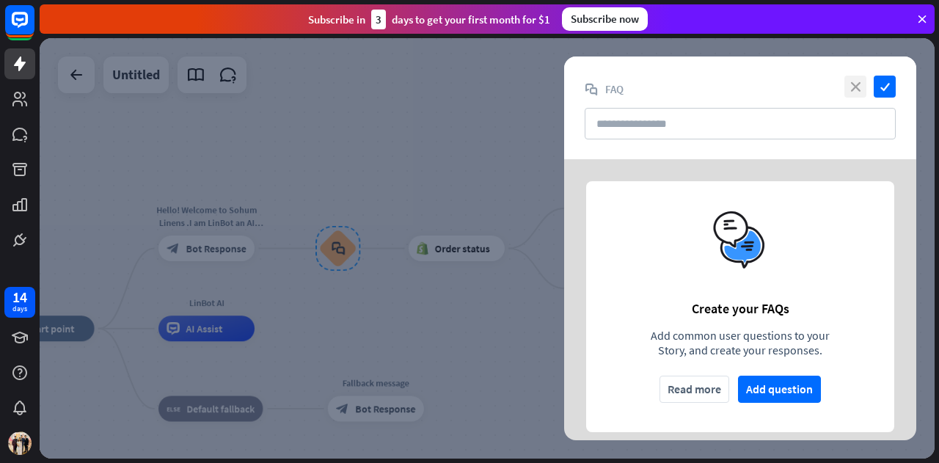
click at [856, 87] on icon "close" at bounding box center [855, 87] width 22 height 22
